Goal: Information Seeking & Learning: Learn about a topic

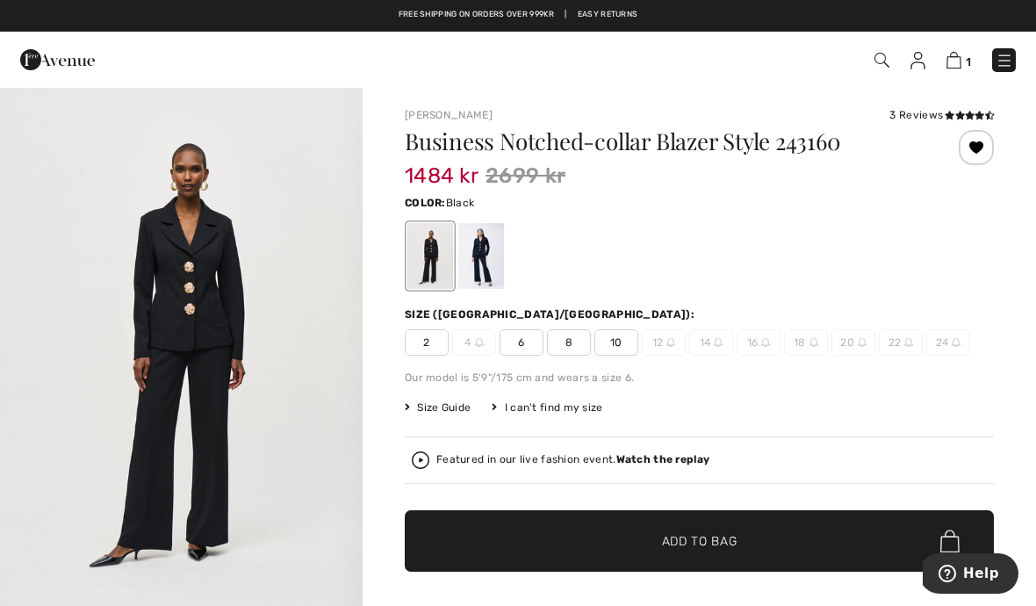
click at [913, 68] on img at bounding box center [917, 61] width 15 height 18
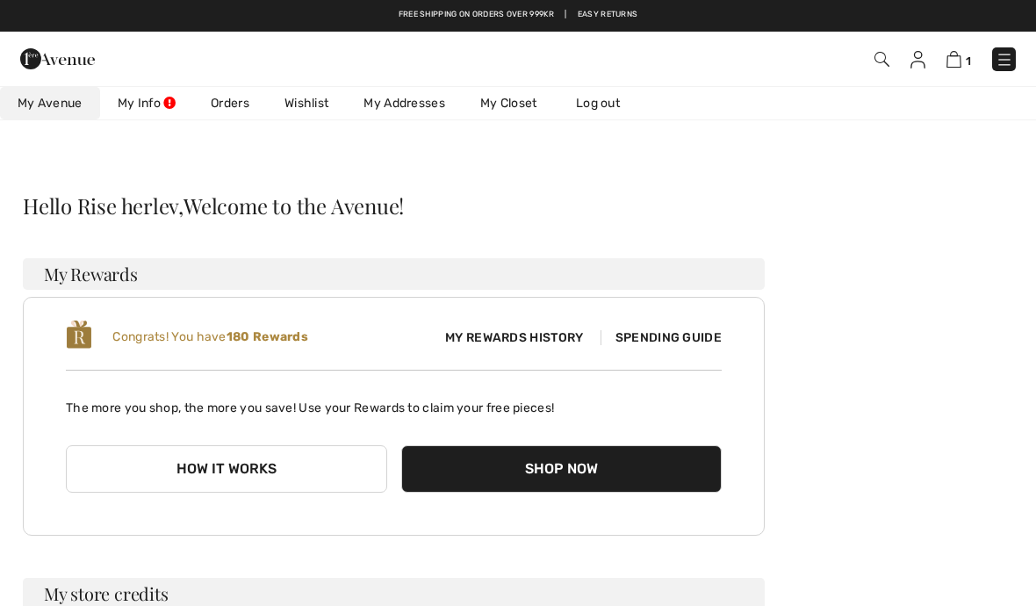
click at [295, 115] on link "Wishlist" at bounding box center [306, 103] width 79 height 32
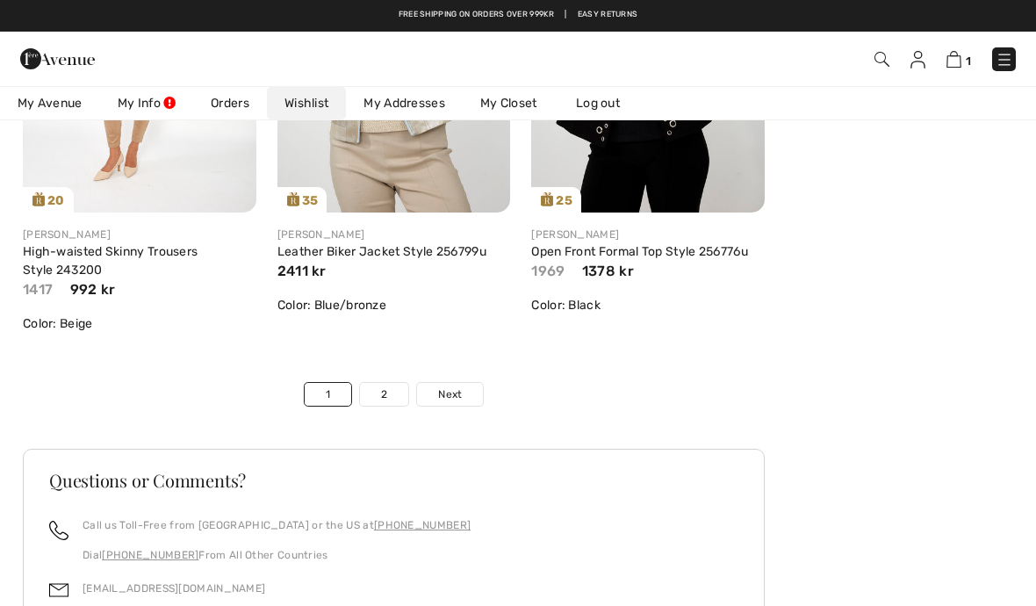
scroll to position [6199, 0]
click at [461, 393] on span "Next" at bounding box center [450, 395] width 24 height 16
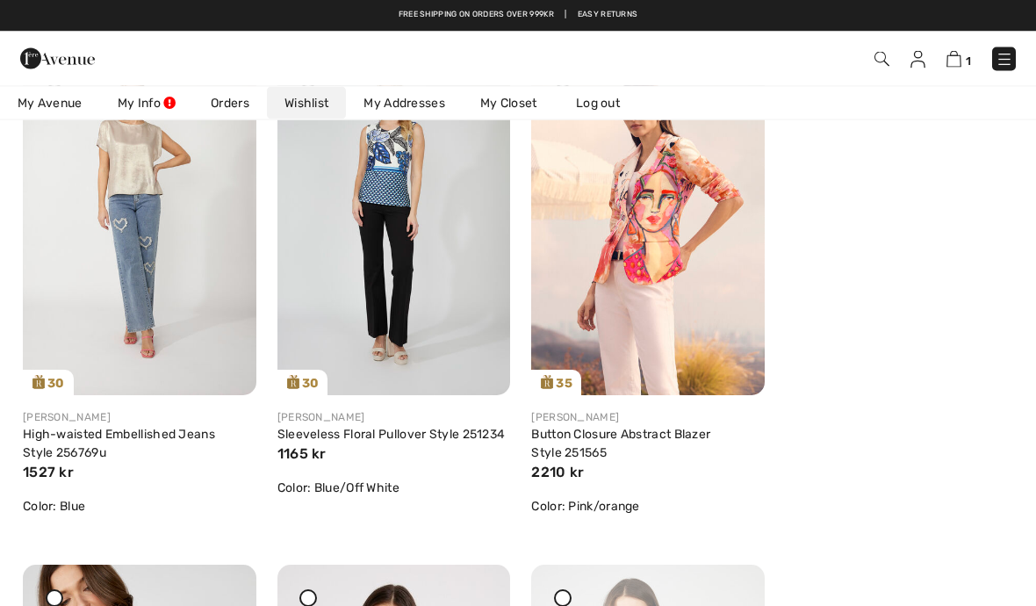
scroll to position [298, 0]
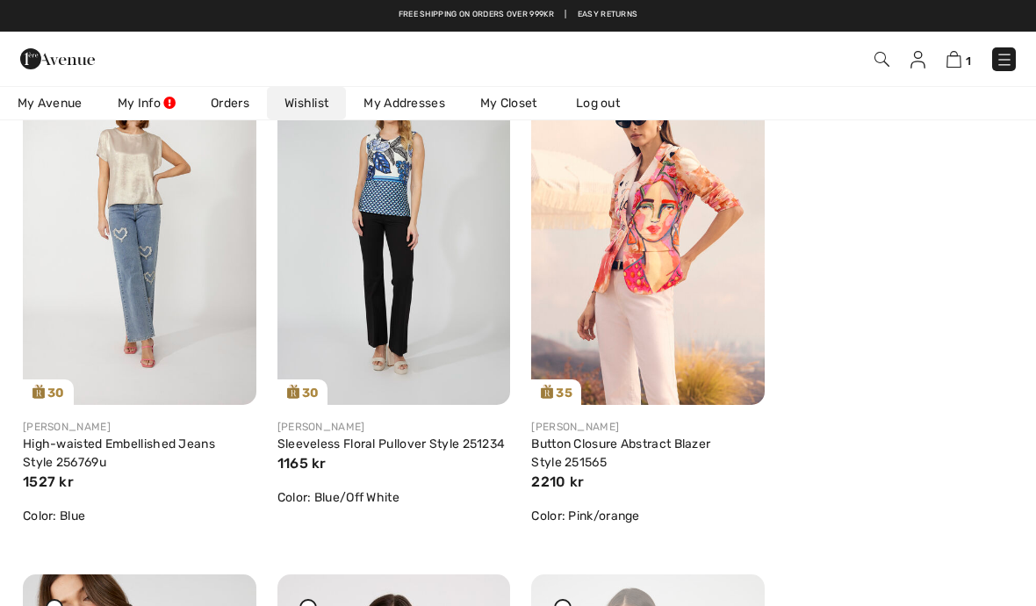
click at [25, 57] on img at bounding box center [57, 58] width 75 height 35
click at [60, 60] on img at bounding box center [57, 58] width 75 height 35
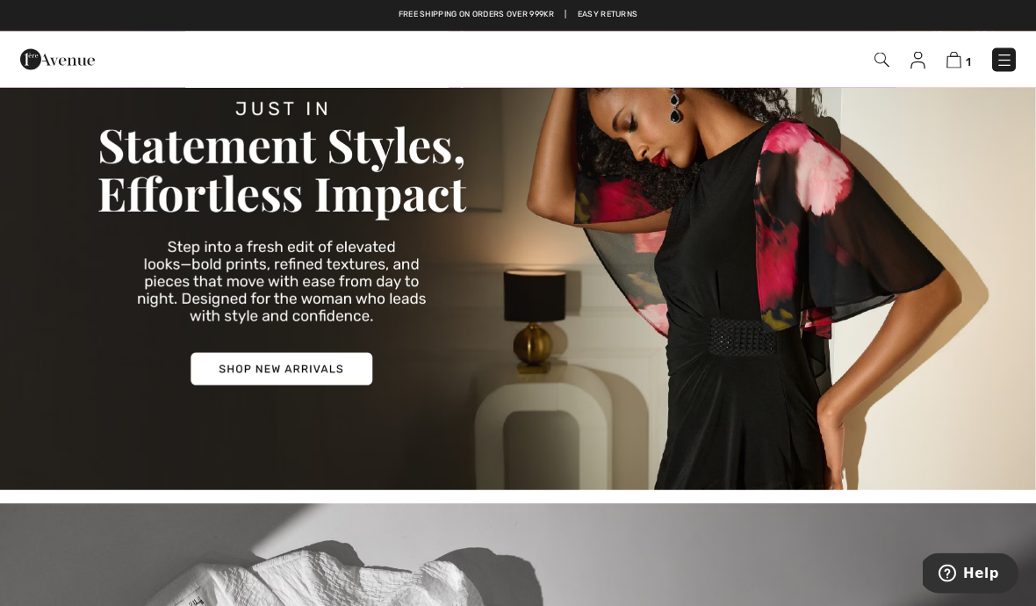
scroll to position [212, 0]
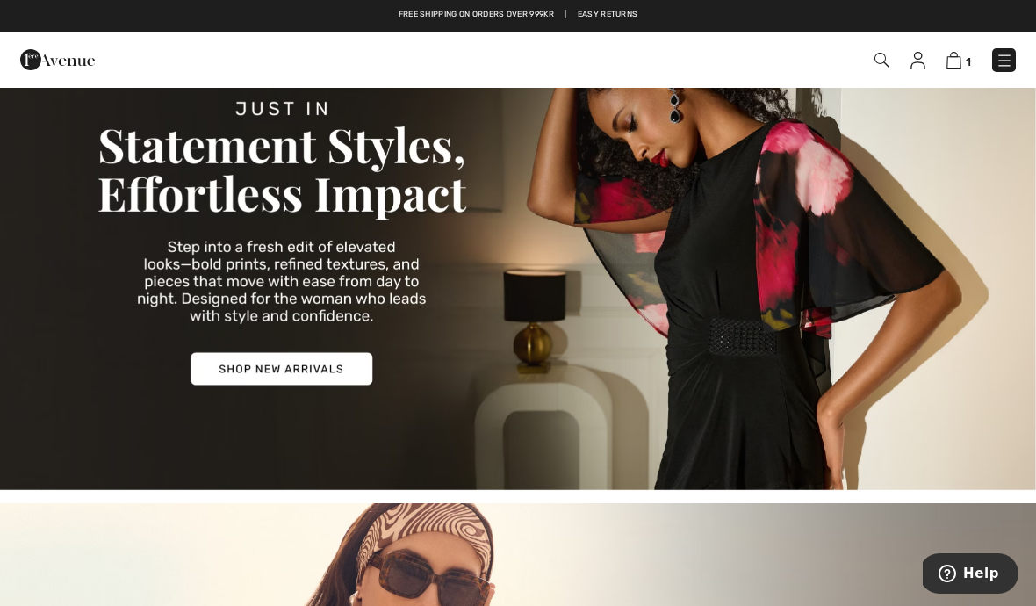
click at [38, 59] on img at bounding box center [57, 59] width 75 height 35
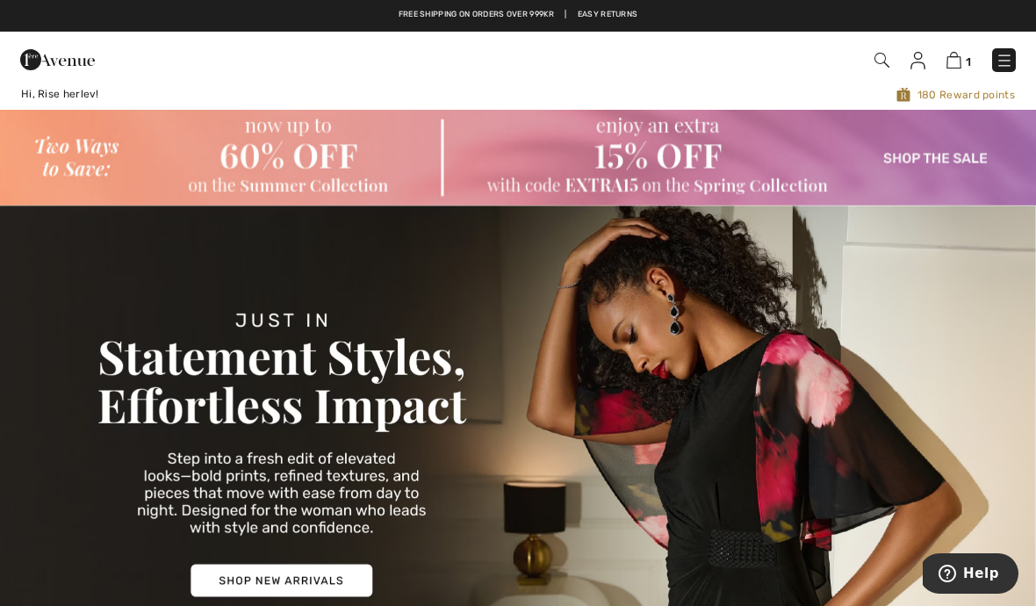
click at [997, 60] on img at bounding box center [1004, 61] width 18 height 18
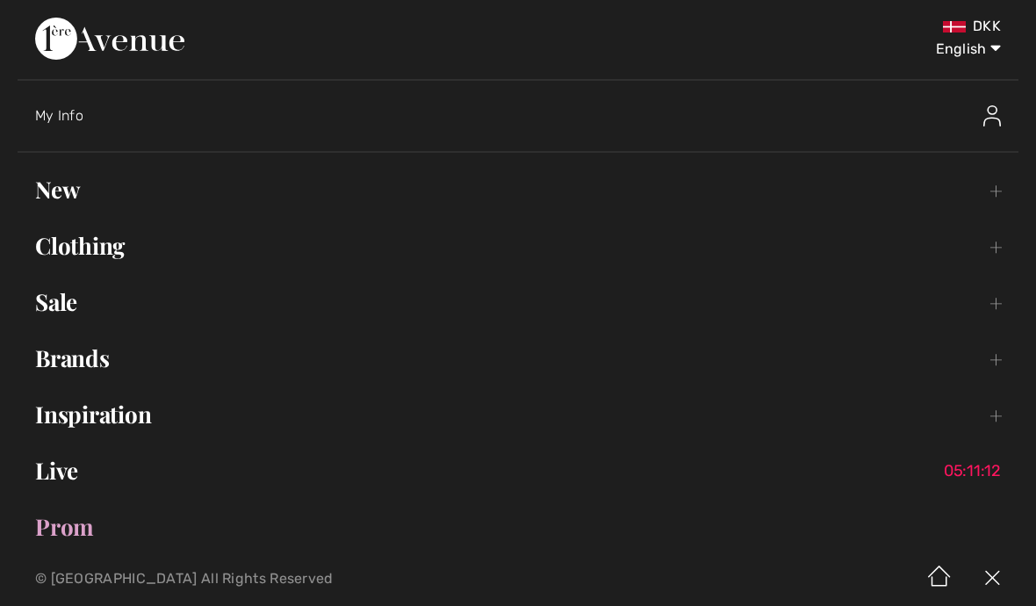
click at [90, 247] on link "Clothing Toggle submenu" at bounding box center [518, 245] width 1001 height 39
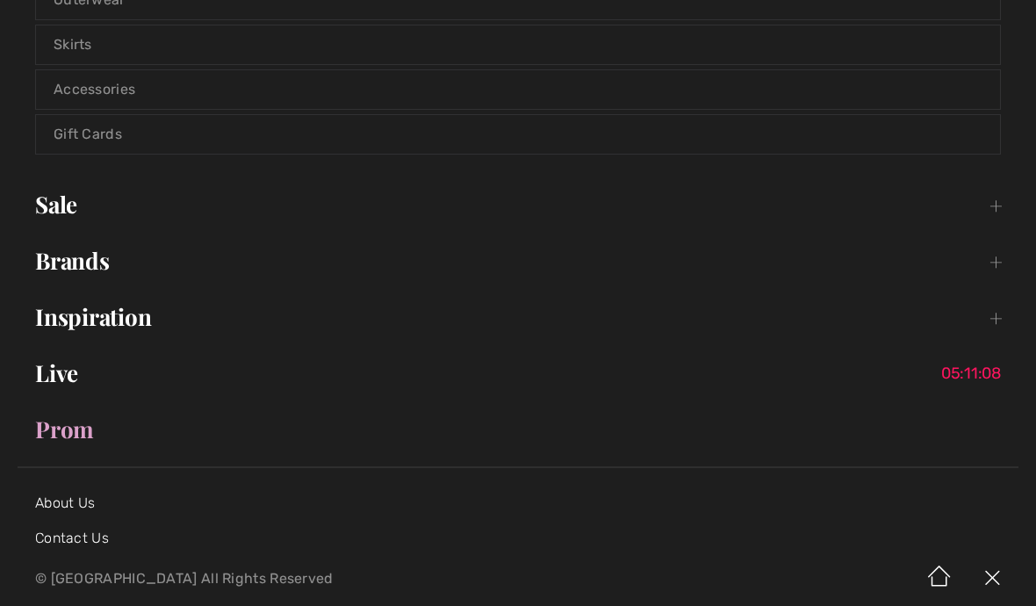
scroll to position [566, 0]
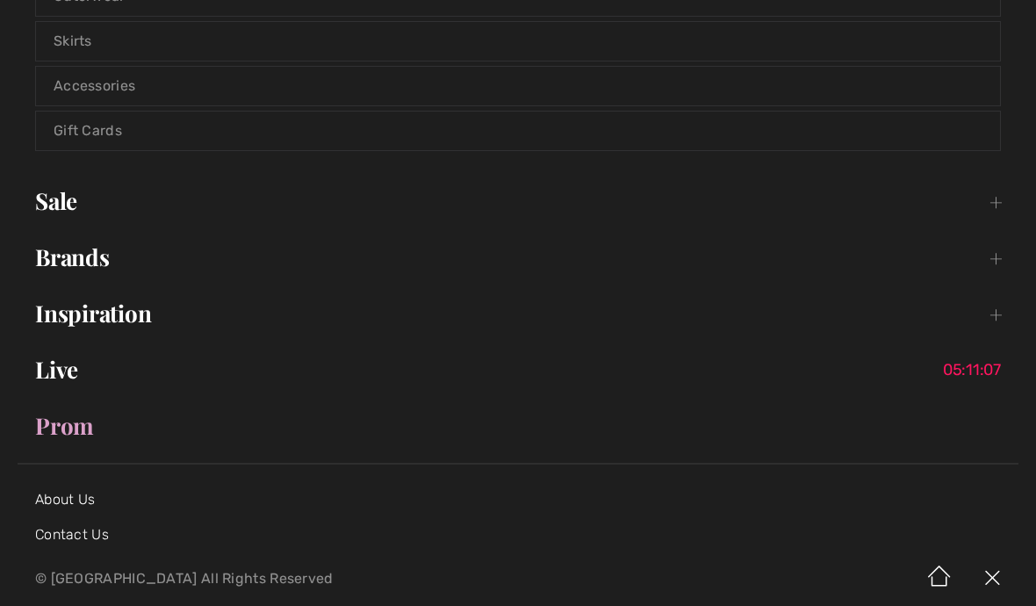
click at [60, 205] on link "Sale Toggle submenu" at bounding box center [518, 201] width 1001 height 39
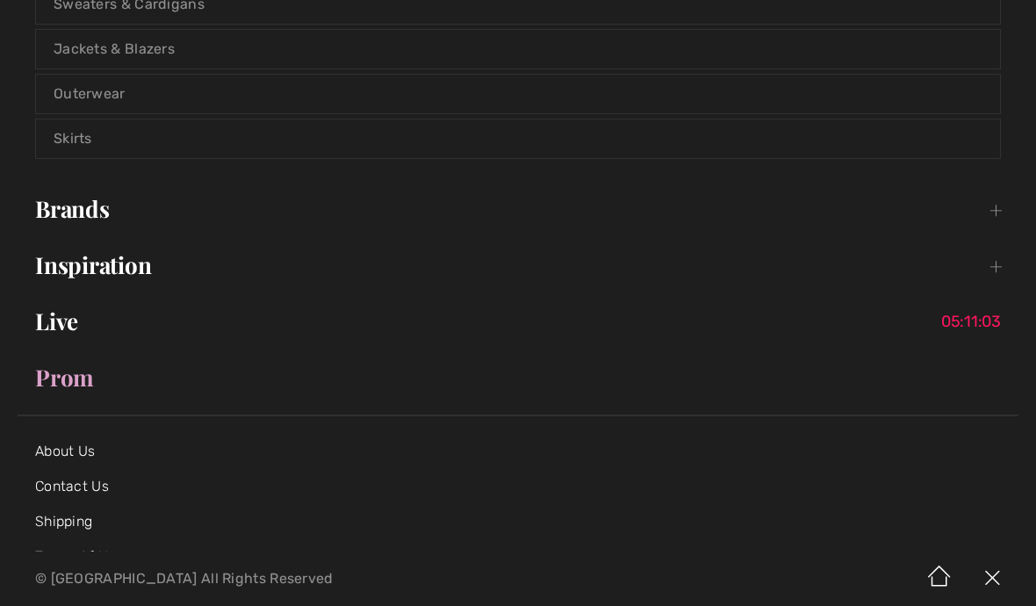
scroll to position [992, 0]
click at [63, 212] on link "Brands Open submenu" at bounding box center [518, 207] width 1001 height 39
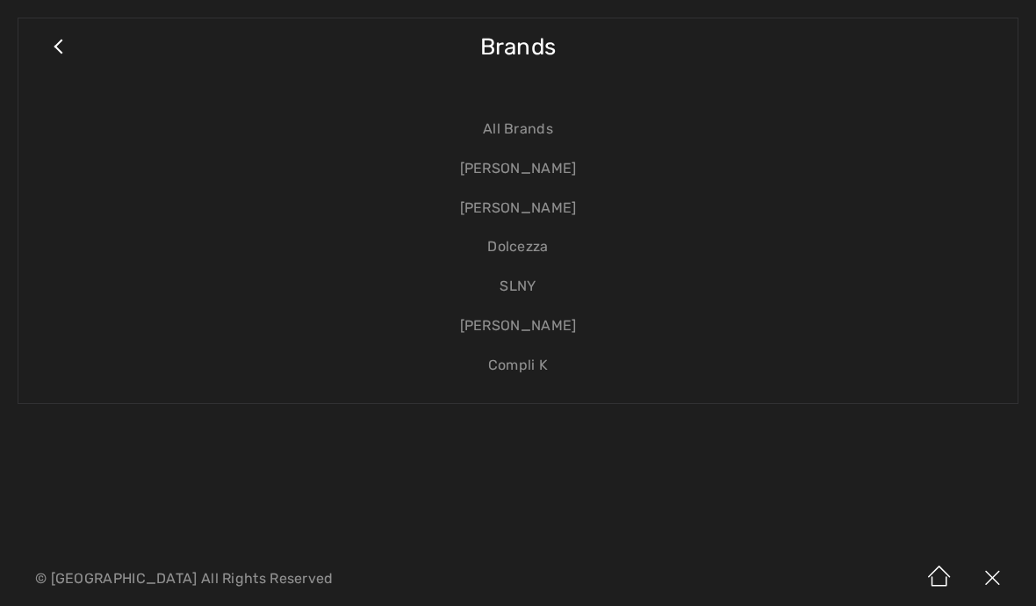
click at [69, 50] on link "Close submenu" at bounding box center [58, 55] width 44 height 39
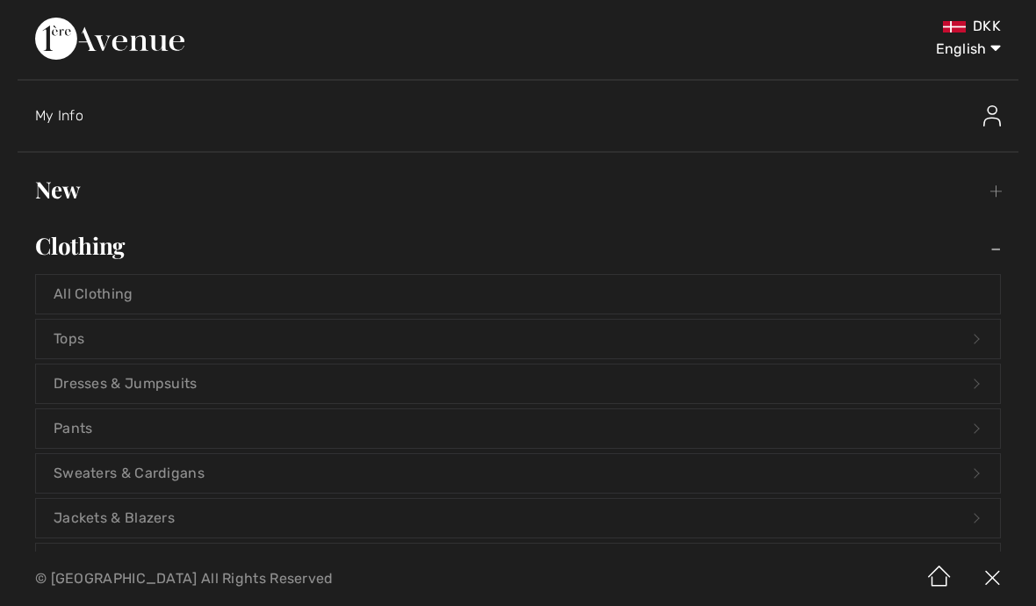
scroll to position [0, 0]
click at [184, 43] on img at bounding box center [109, 39] width 149 height 42
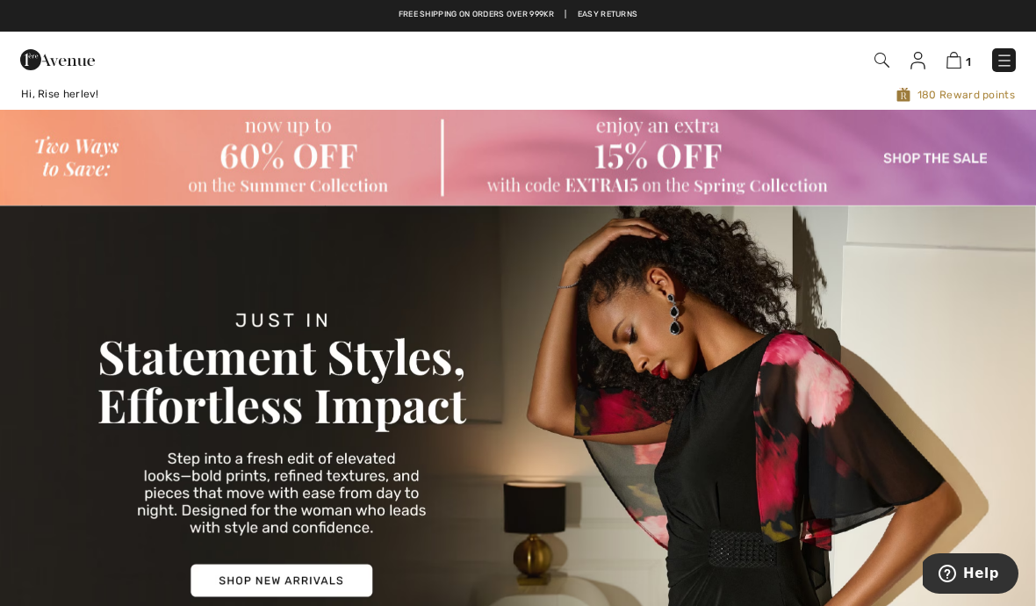
click at [947, 148] on img at bounding box center [518, 157] width 1036 height 95
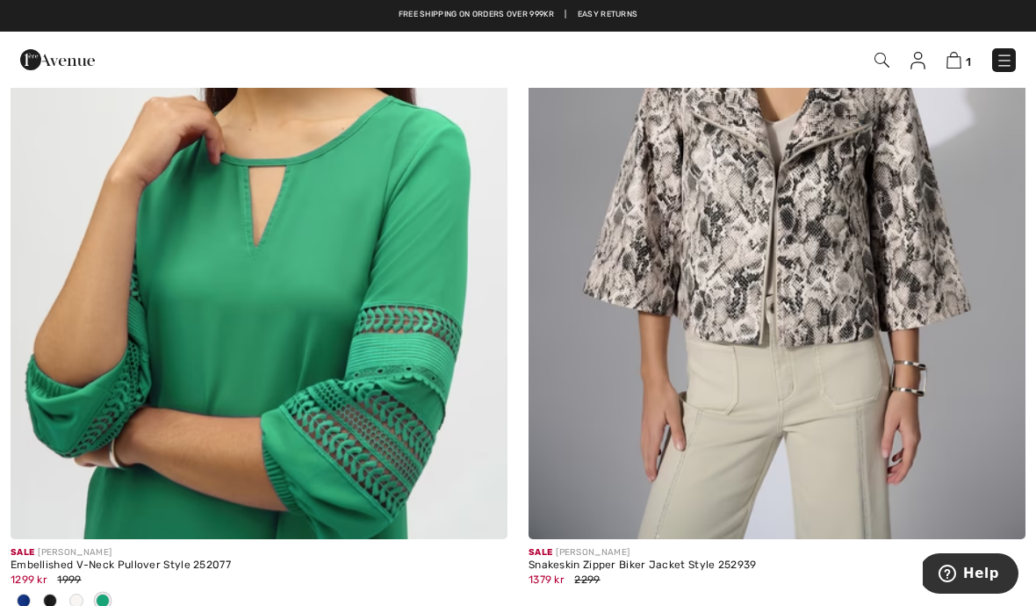
scroll to position [11567, 0]
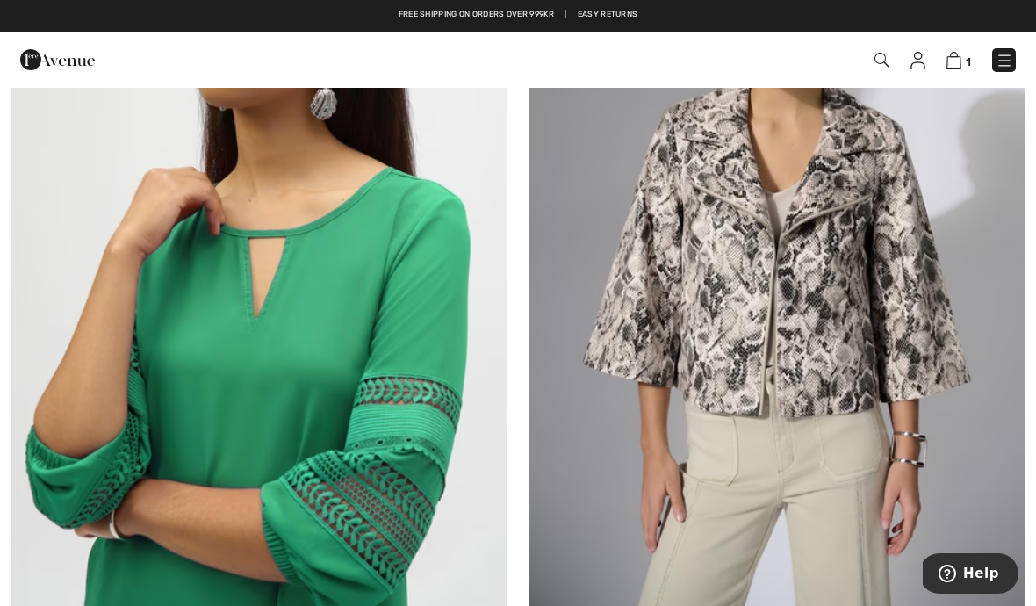
click at [147, 388] on img at bounding box center [259, 237] width 497 height 745
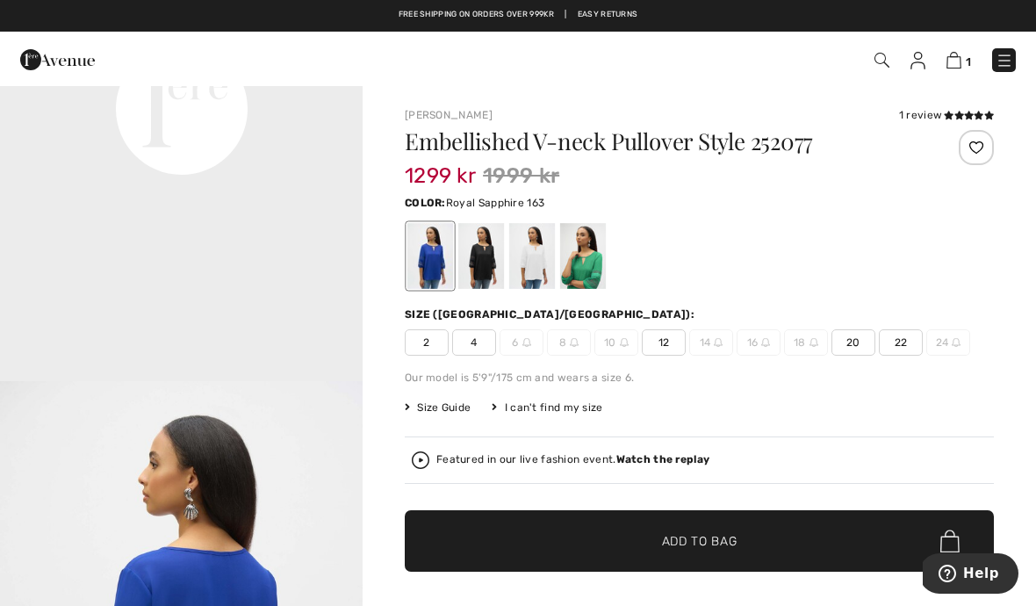
scroll to position [1339, 0]
click at [588, 243] on div at bounding box center [583, 256] width 46 height 66
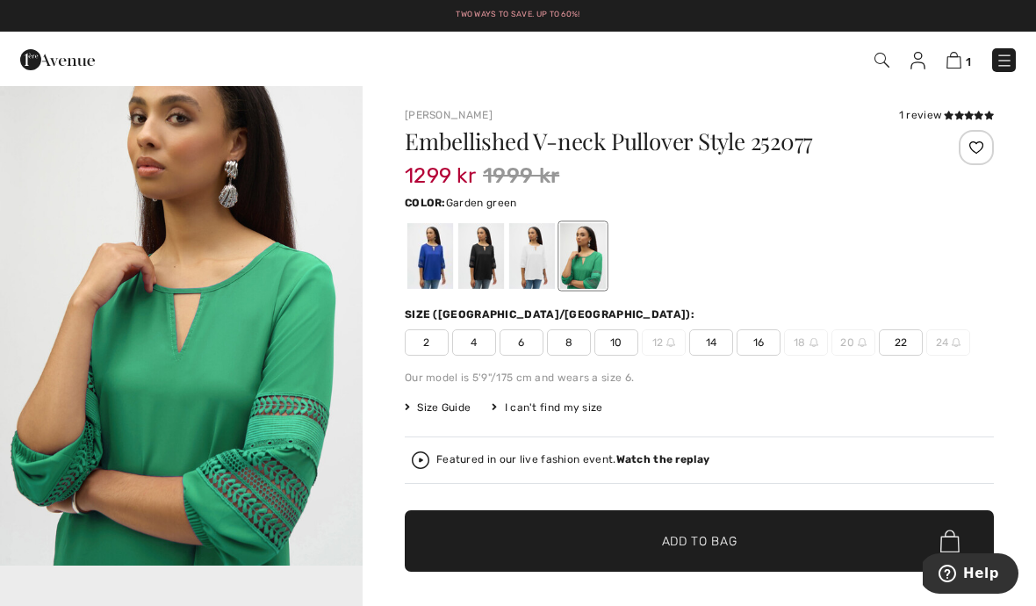
scroll to position [0, 0]
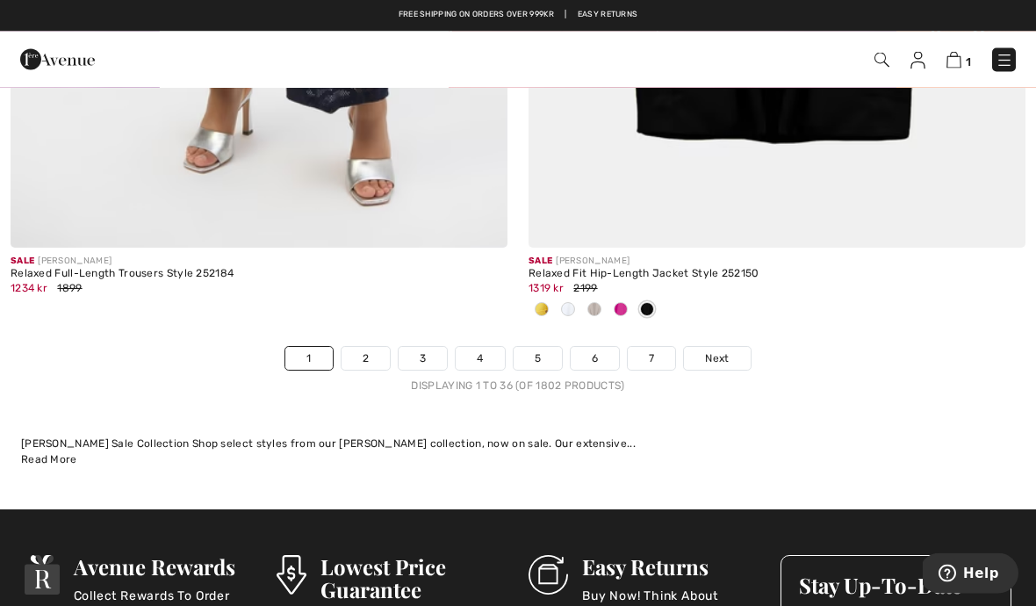
scroll to position [15245, 0]
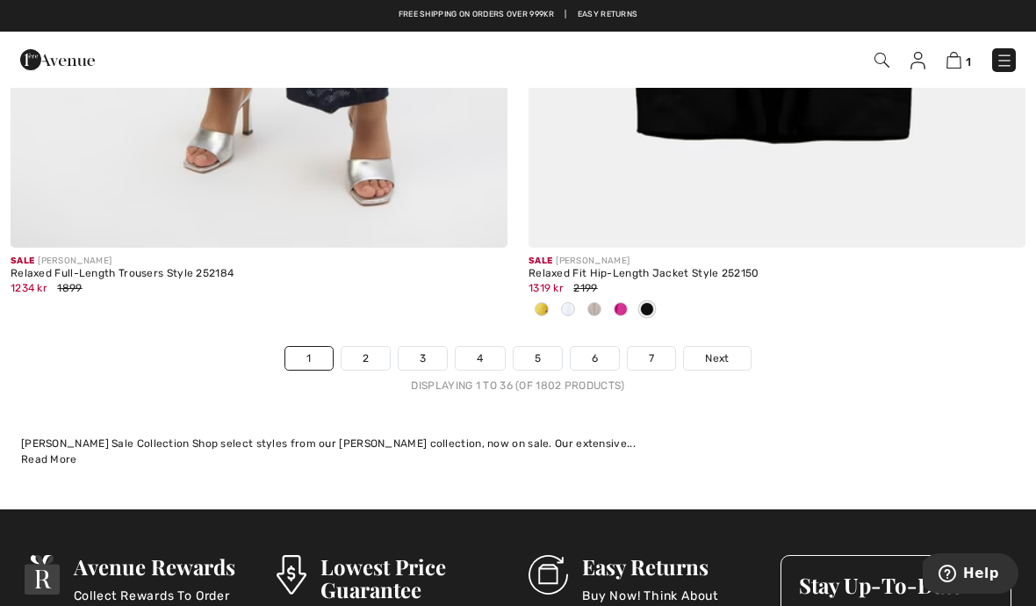
click at [370, 348] on link "2" at bounding box center [365, 358] width 48 height 23
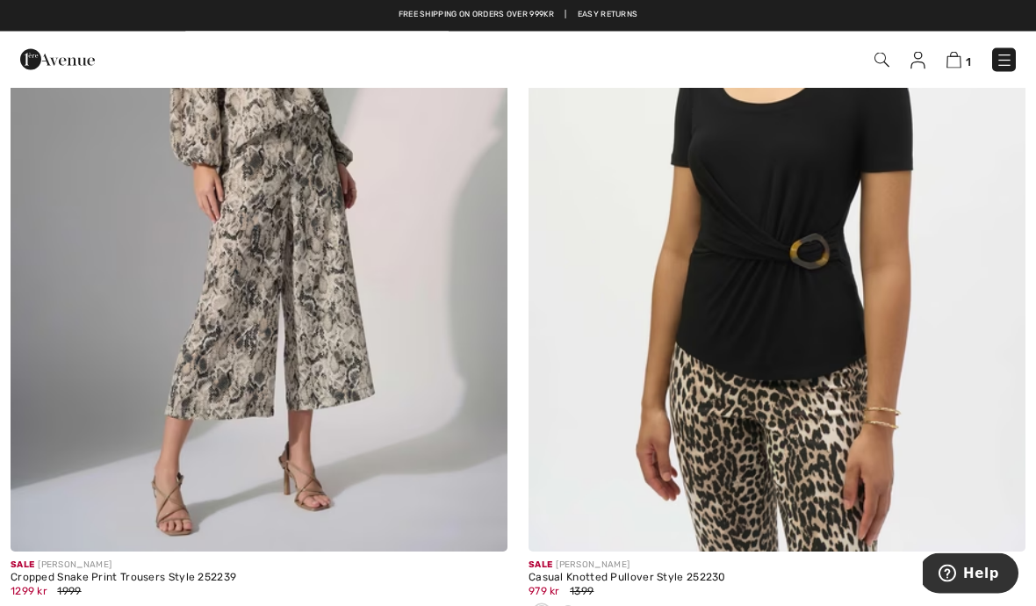
scroll to position [3084, 0]
click at [728, 269] on img at bounding box center [776, 178] width 497 height 745
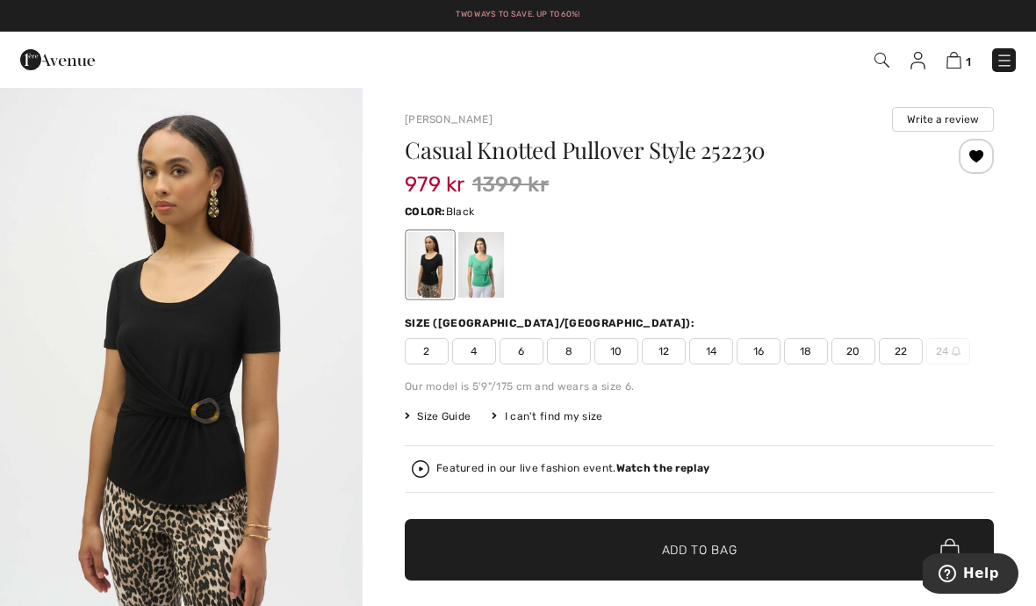
click at [480, 269] on div at bounding box center [481, 265] width 46 height 66
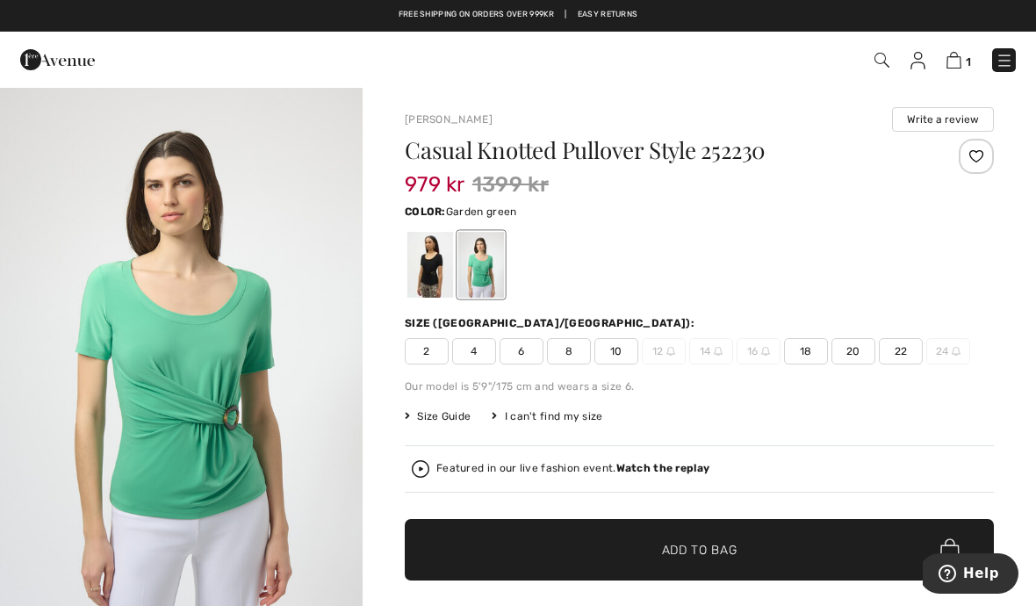
click at [973, 154] on div at bounding box center [975, 156] width 35 height 35
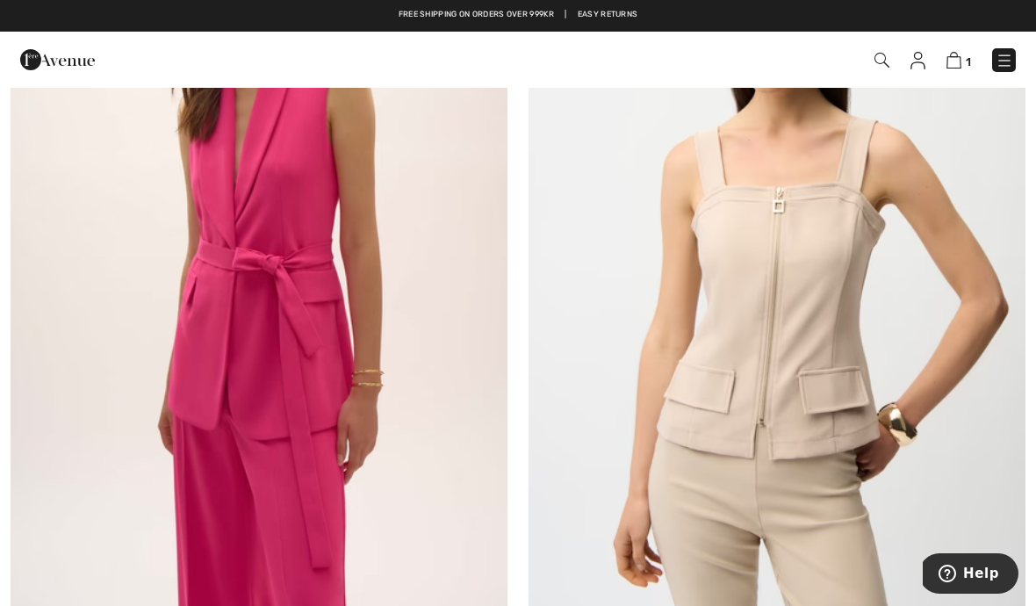
scroll to position [13458, 0]
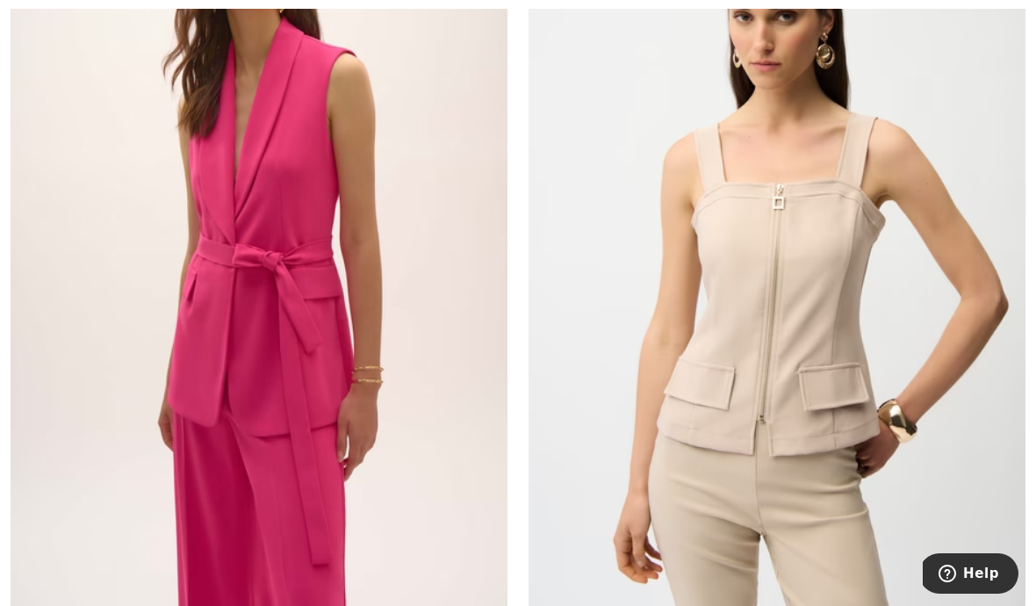
click at [730, 319] on img at bounding box center [776, 236] width 497 height 745
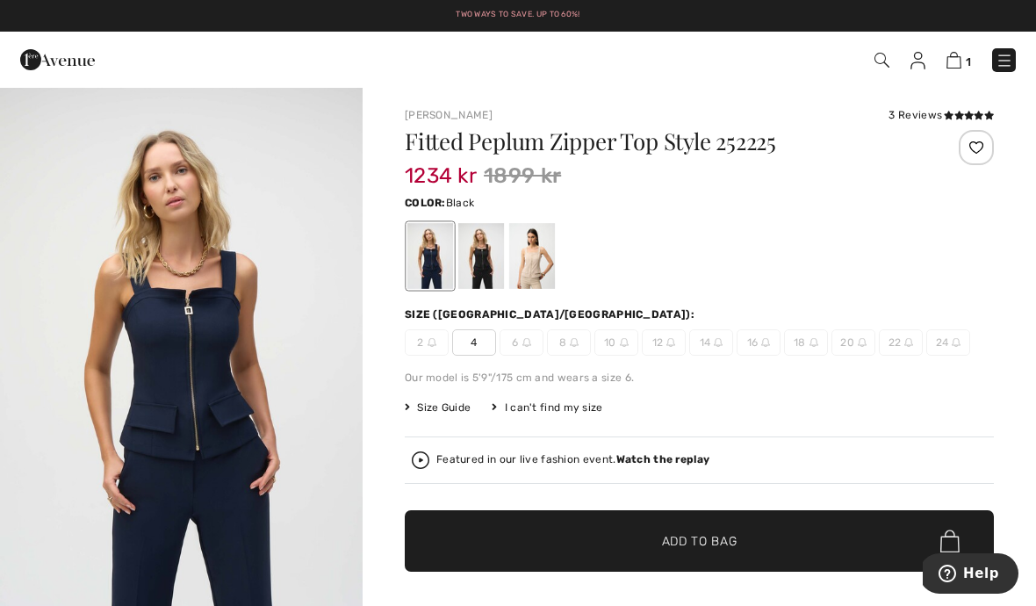
click at [477, 261] on div at bounding box center [481, 256] width 46 height 66
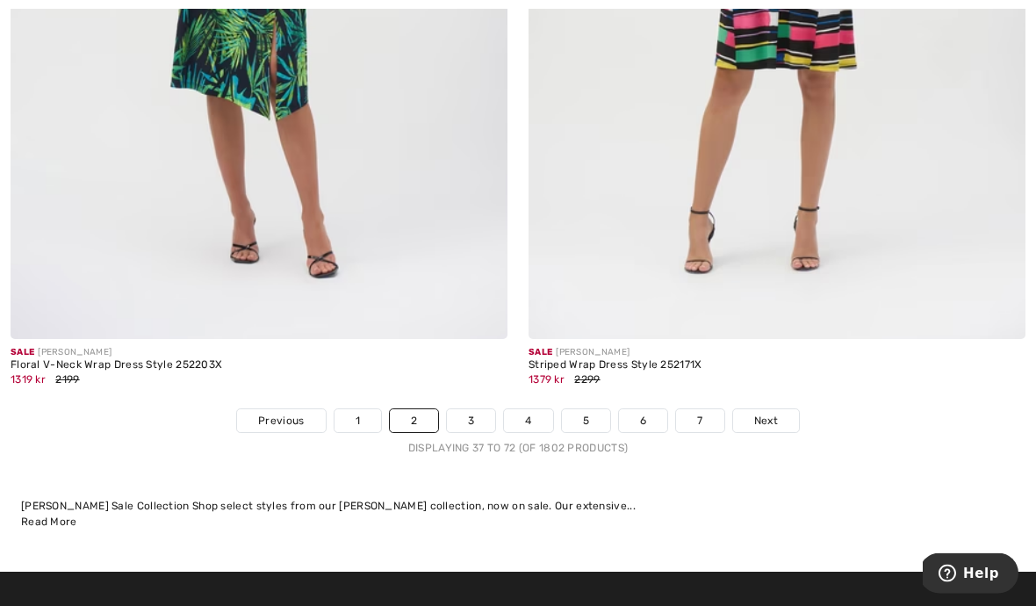
scroll to position [15422, 0]
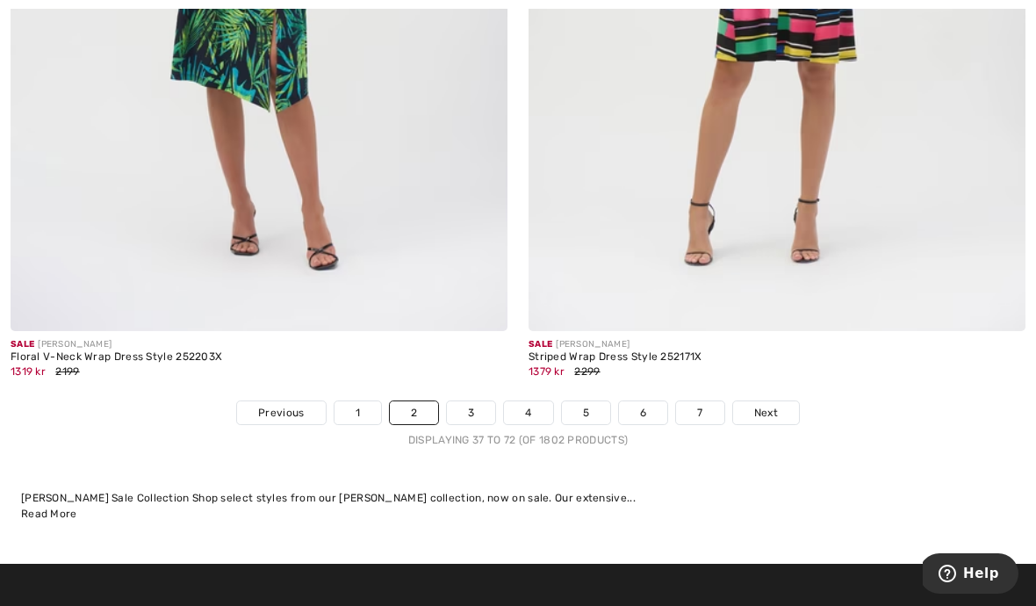
click at [764, 405] on span "Next" at bounding box center [766, 413] width 24 height 16
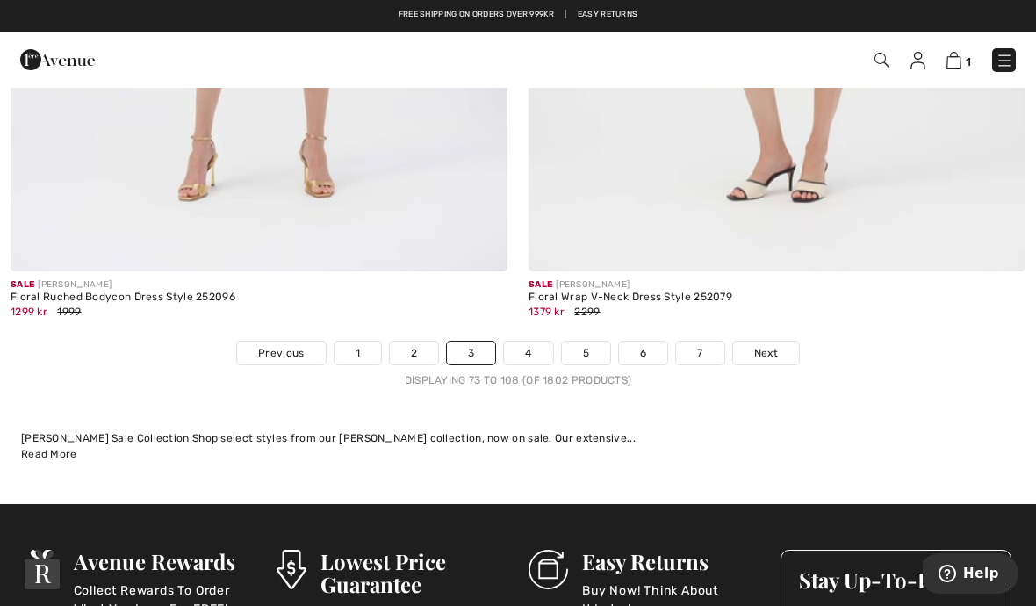
scroll to position [15396, 0]
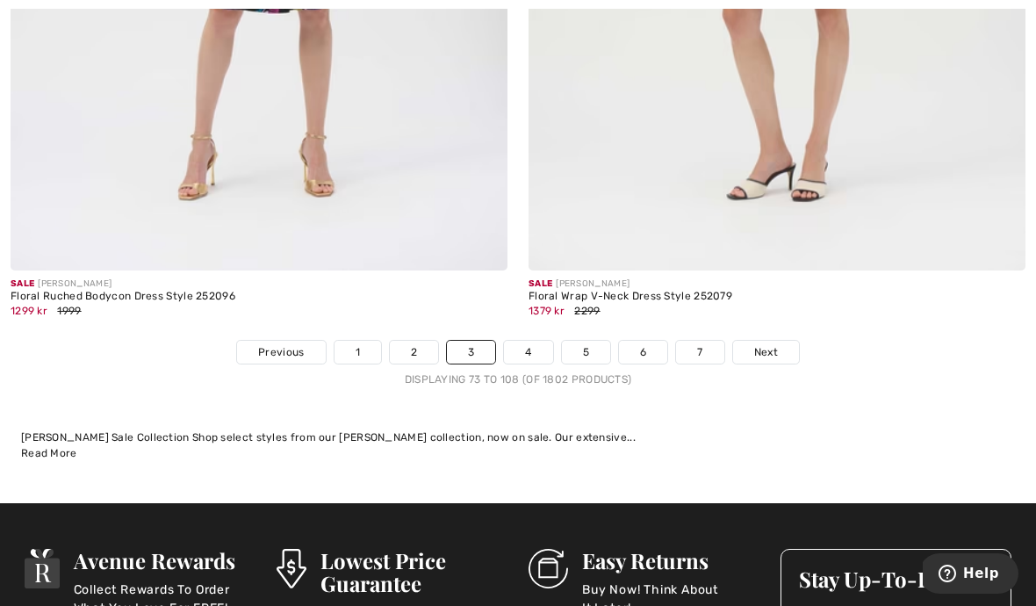
click at [757, 344] on span "Next" at bounding box center [766, 352] width 24 height 16
click at [774, 344] on span "Next" at bounding box center [766, 352] width 24 height 16
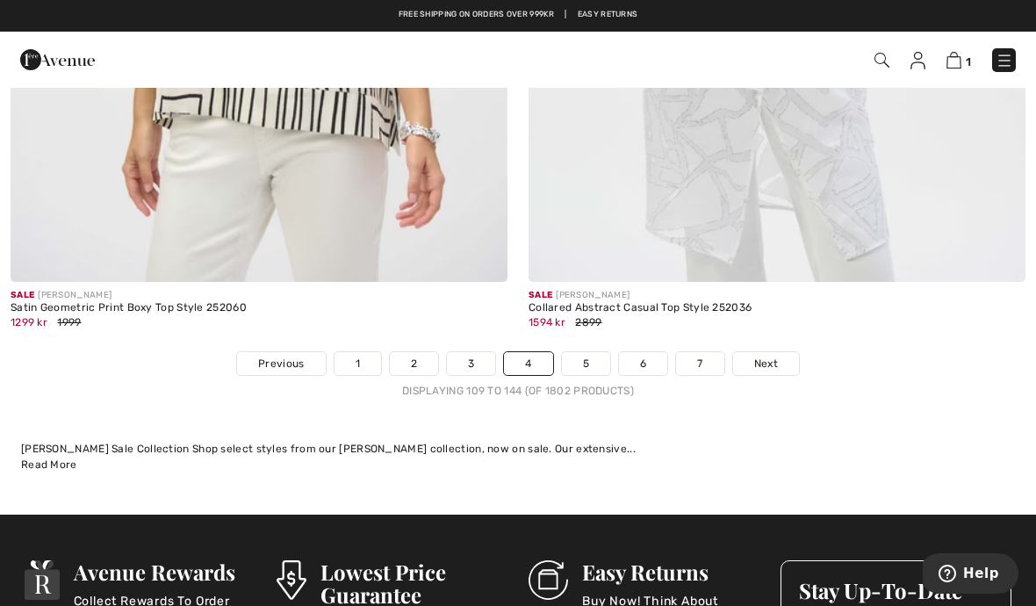
scroll to position [15180, 0]
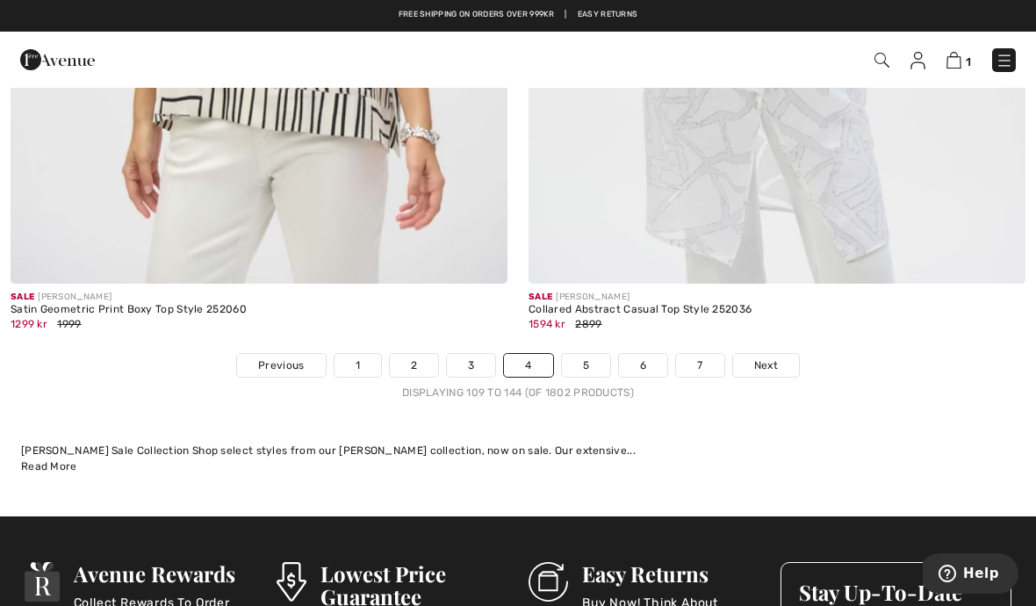
click at [770, 357] on span "Next" at bounding box center [766, 365] width 24 height 16
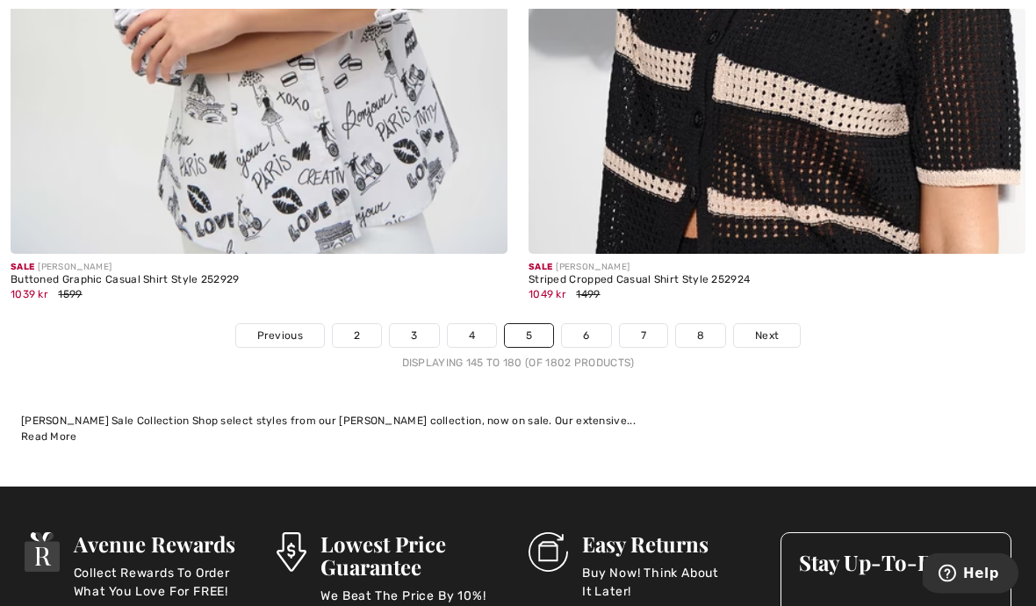
scroll to position [15210, 0]
click at [766, 327] on span "Next" at bounding box center [767, 335] width 24 height 16
